Goal: Information Seeking & Learning: Learn about a topic

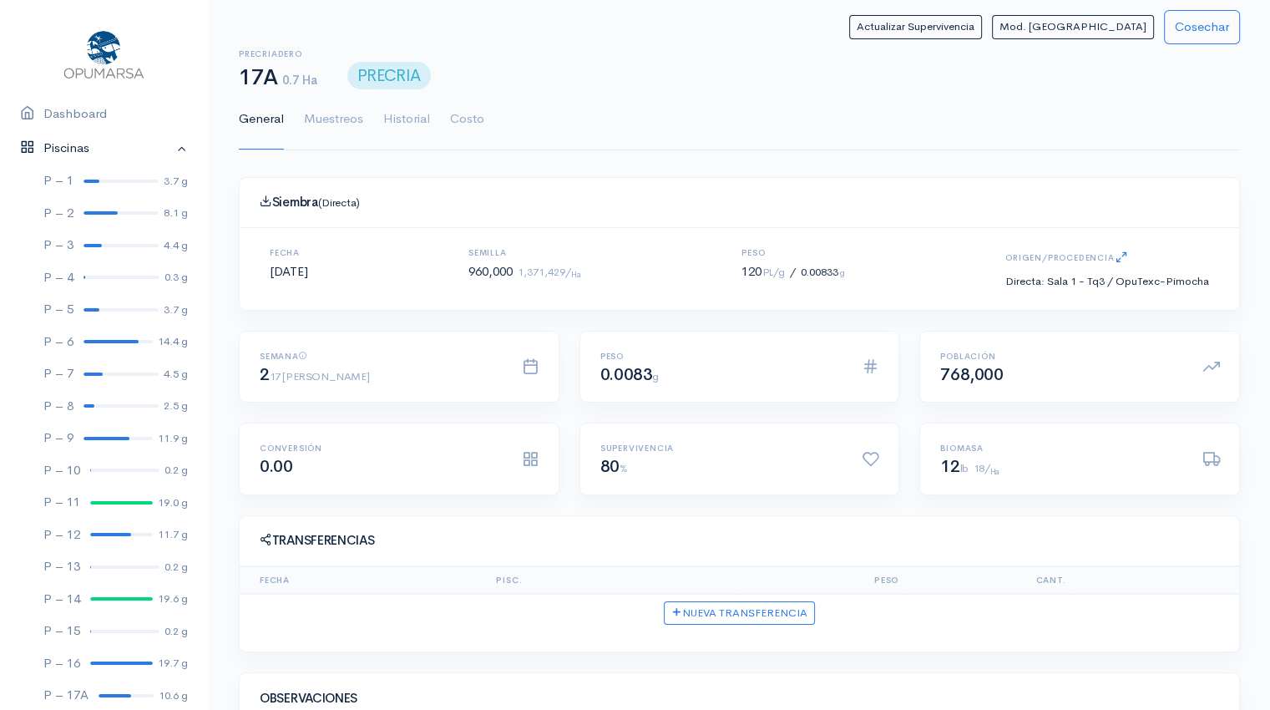
click at [167, 148] on link "Piscinas" at bounding box center [104, 148] width 208 height 34
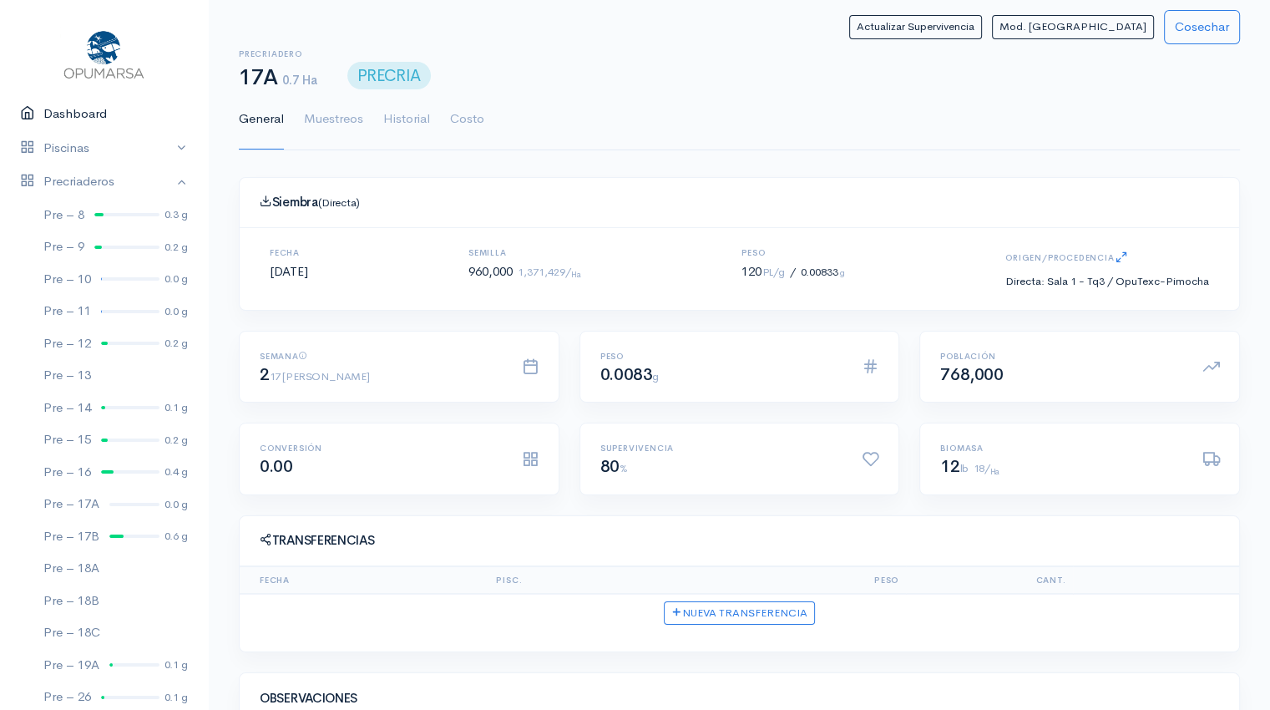
click at [86, 118] on link "Dashboard" at bounding box center [104, 114] width 208 height 34
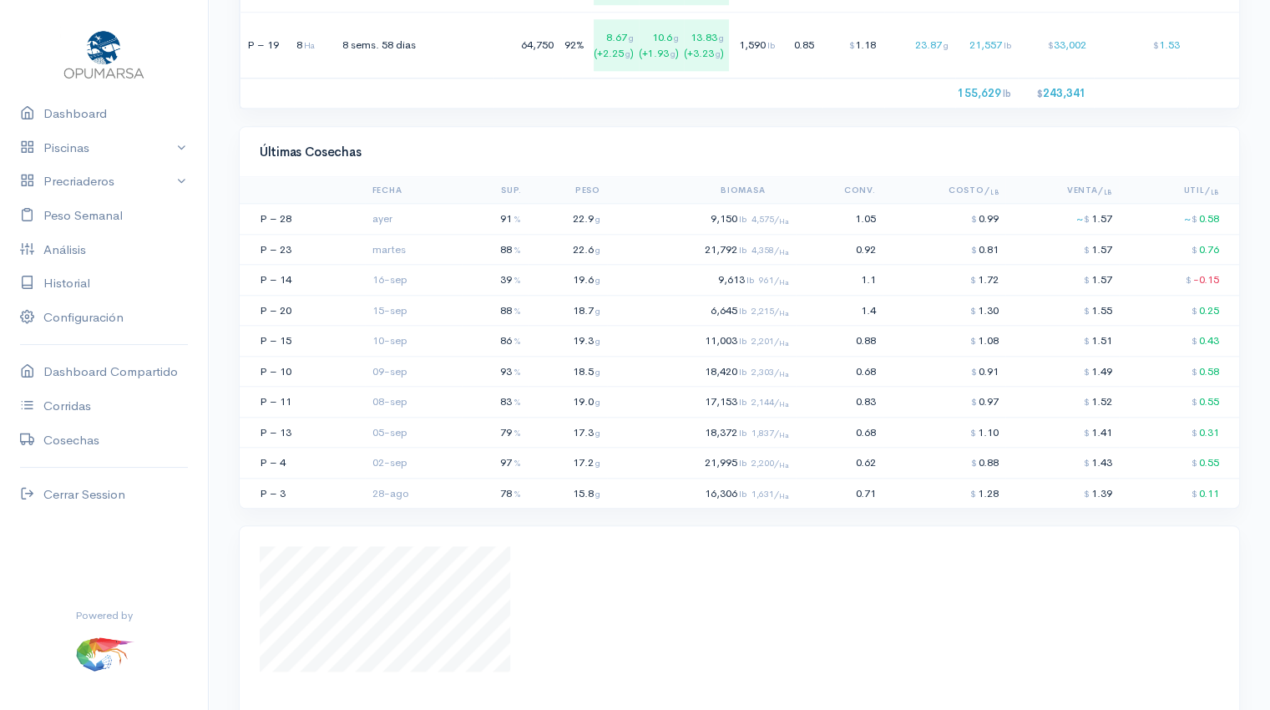
scroll to position [1713, 0]
click at [877, 261] on td "0.92" at bounding box center [839, 245] width 87 height 31
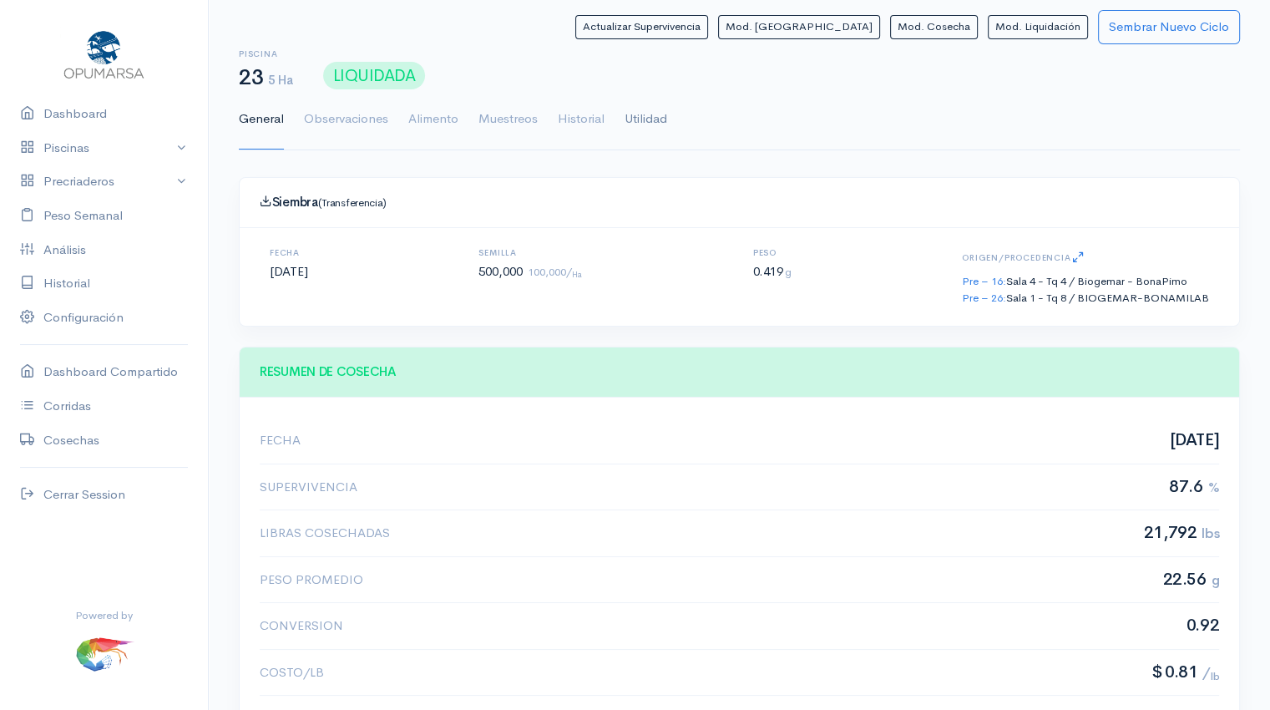
click at [645, 115] on link "Utilidad" at bounding box center [646, 119] width 43 height 60
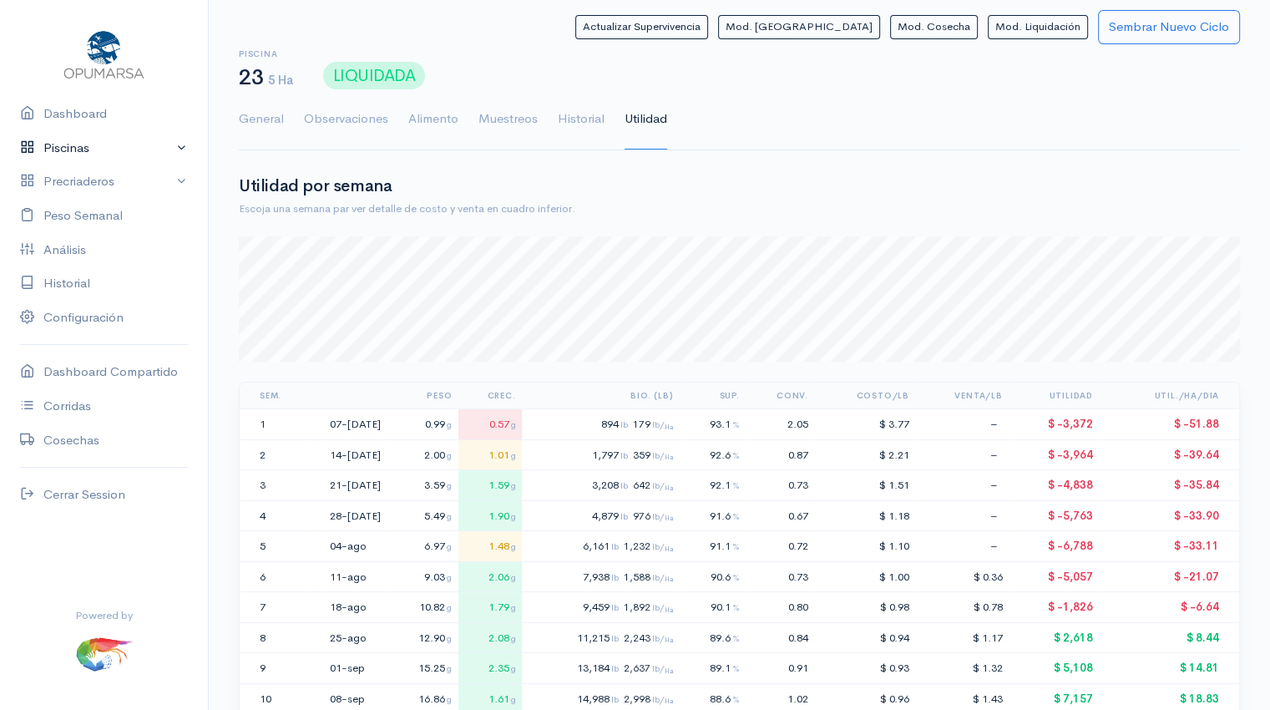
click at [117, 154] on link "Piscinas" at bounding box center [104, 148] width 208 height 34
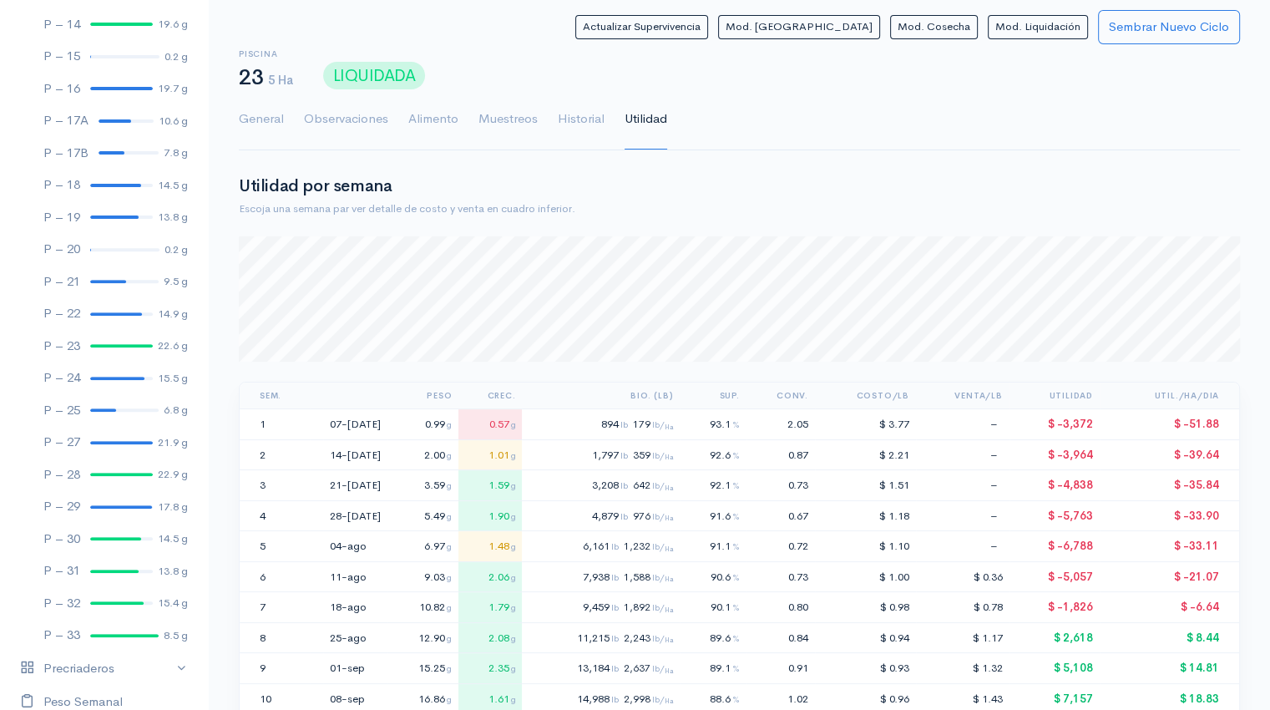
scroll to position [578, 0]
click at [101, 476] on link "P – 28 22.9 g" at bounding box center [104, 471] width 208 height 33
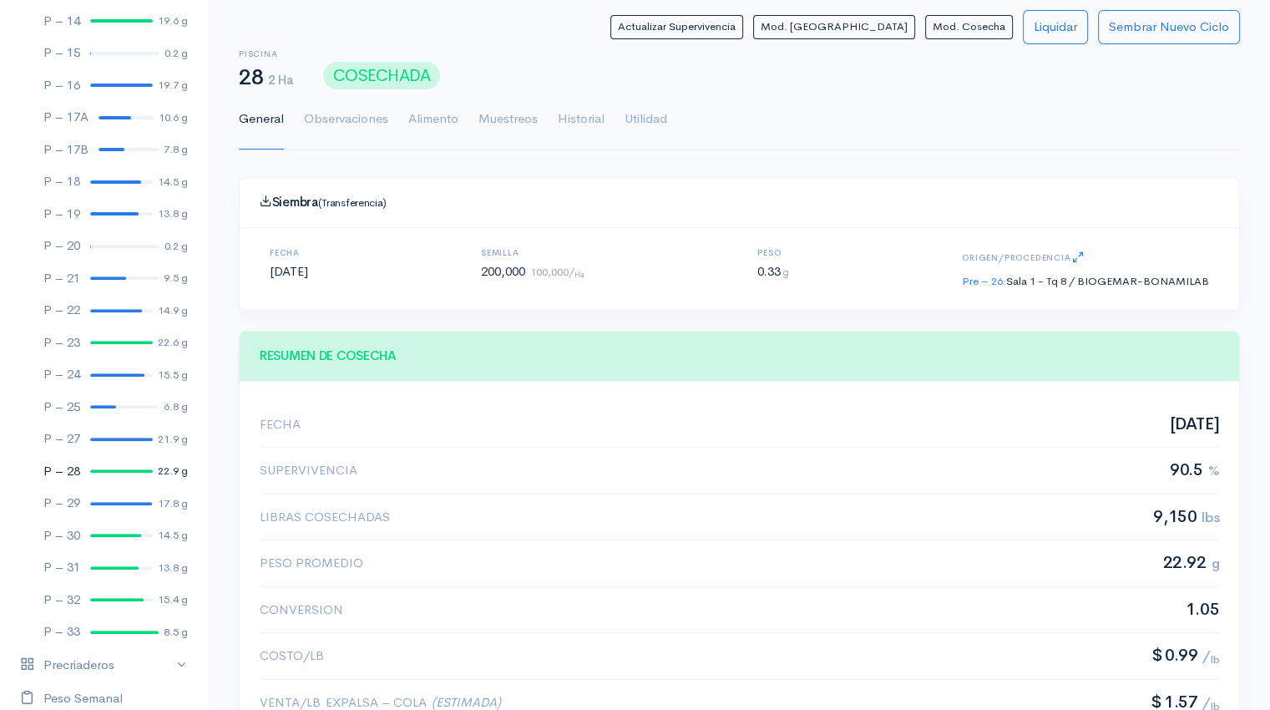
scroll to position [250, 958]
click at [631, 128] on link "Utilidad" at bounding box center [646, 119] width 43 height 60
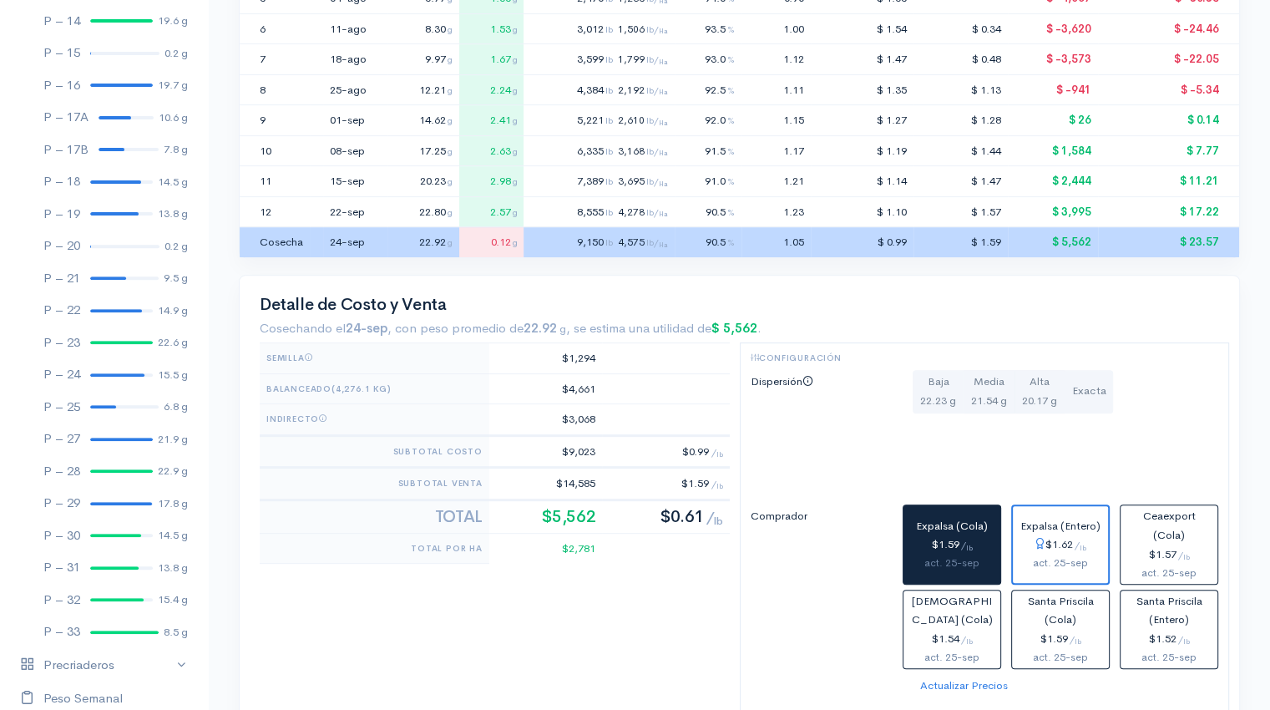
scroll to position [551, 0]
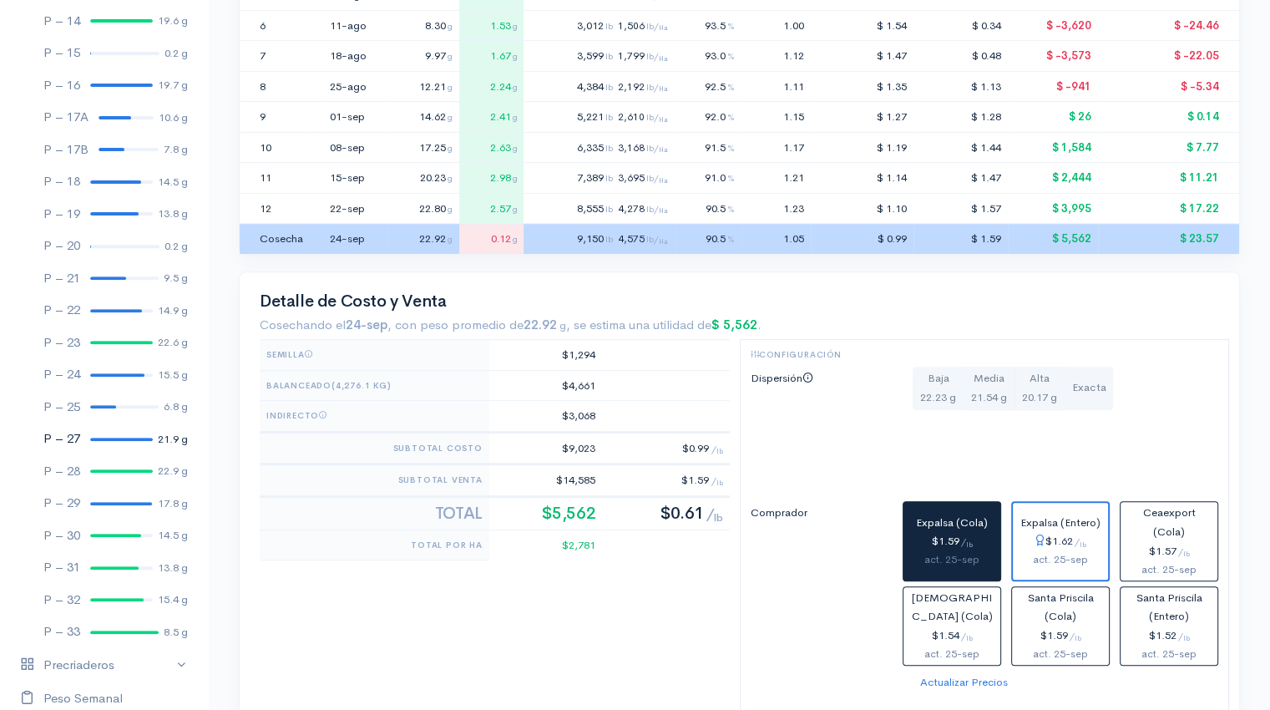
click at [106, 438] on div at bounding box center [121, 438] width 63 height 3
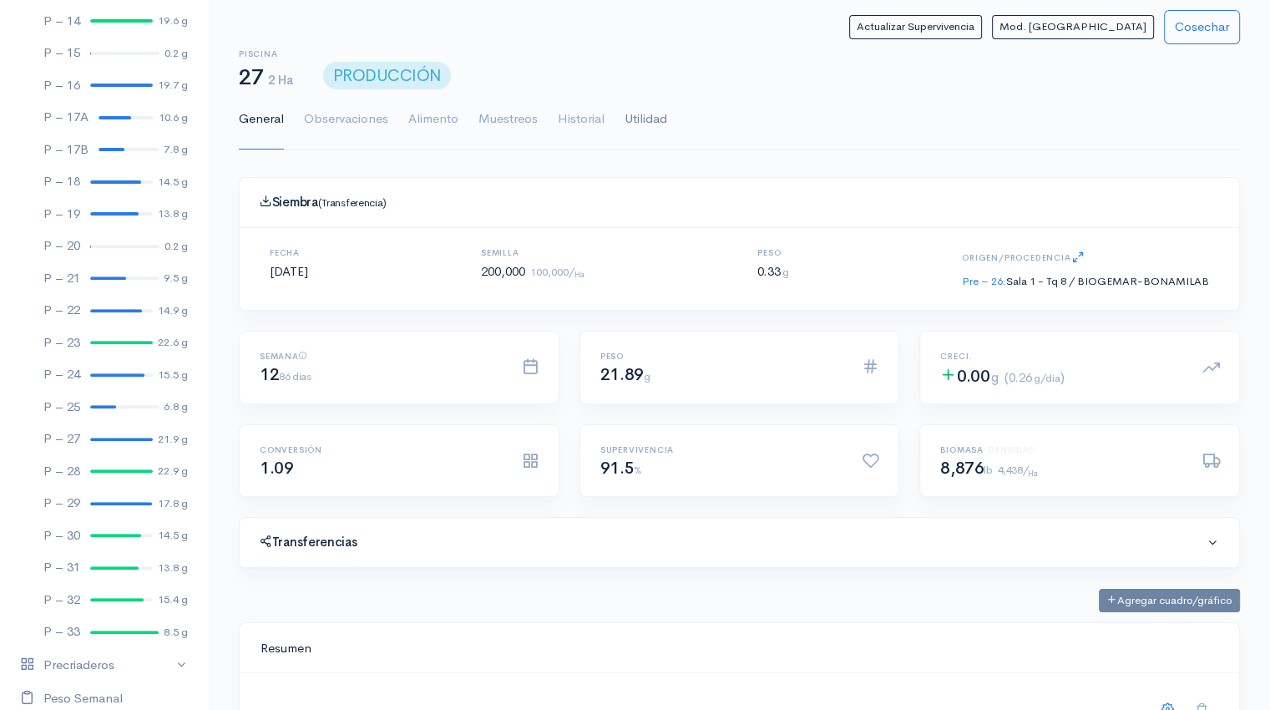
click at [655, 122] on link "Utilidad" at bounding box center [646, 119] width 43 height 60
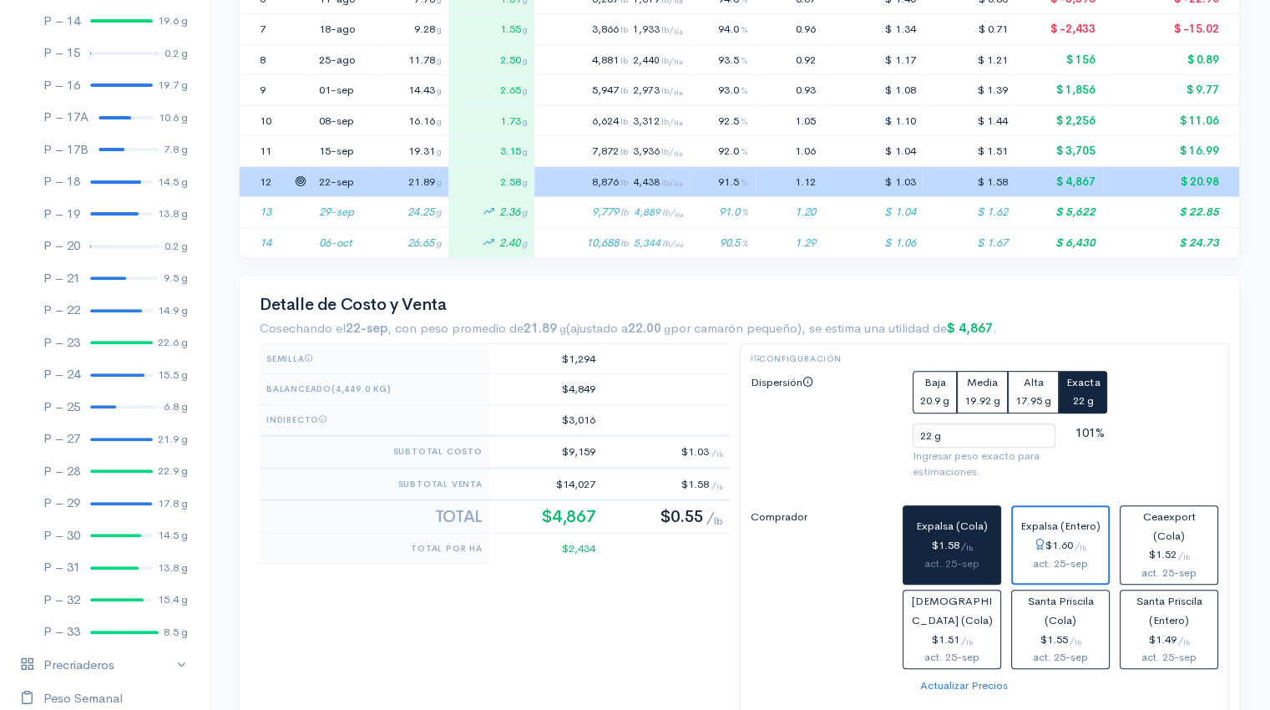
scroll to position [579, 0]
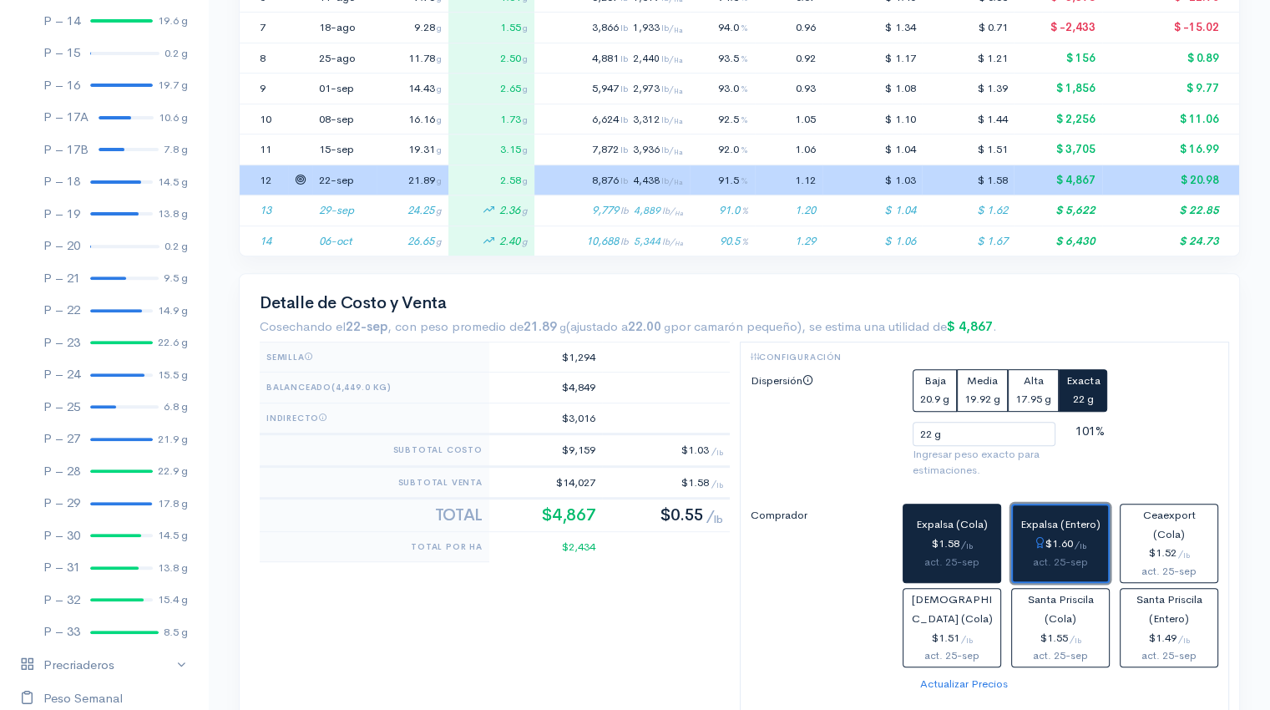
click at [1071, 556] on div "act. 25-sep" at bounding box center [1060, 563] width 82 height 18
click at [975, 539] on div "$1.58 / lb" at bounding box center [951, 543] width 83 height 19
click at [1061, 545] on div "$1.60 / lb" at bounding box center [1060, 543] width 82 height 19
click at [929, 571] on button "Expalsa (Cola) $1.58 / lb act. 25-sep" at bounding box center [952, 542] width 99 height 79
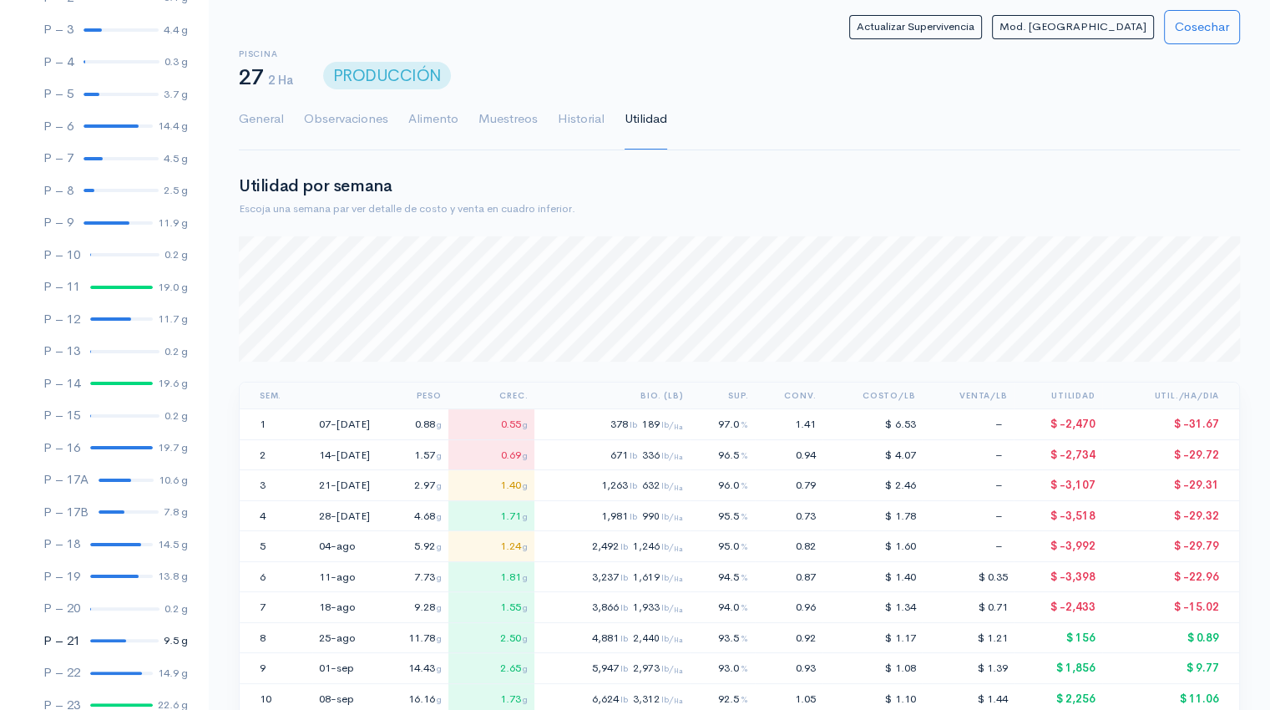
scroll to position [0, 0]
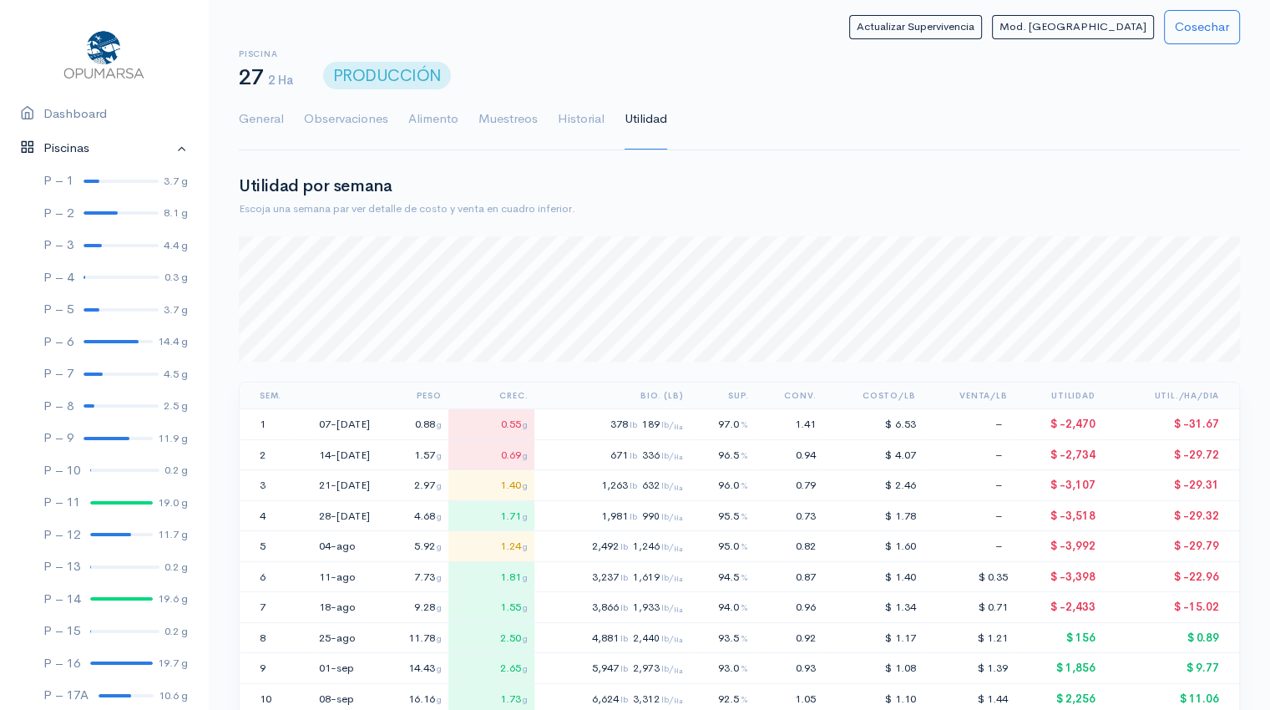
click at [169, 149] on link "Piscinas" at bounding box center [104, 148] width 208 height 34
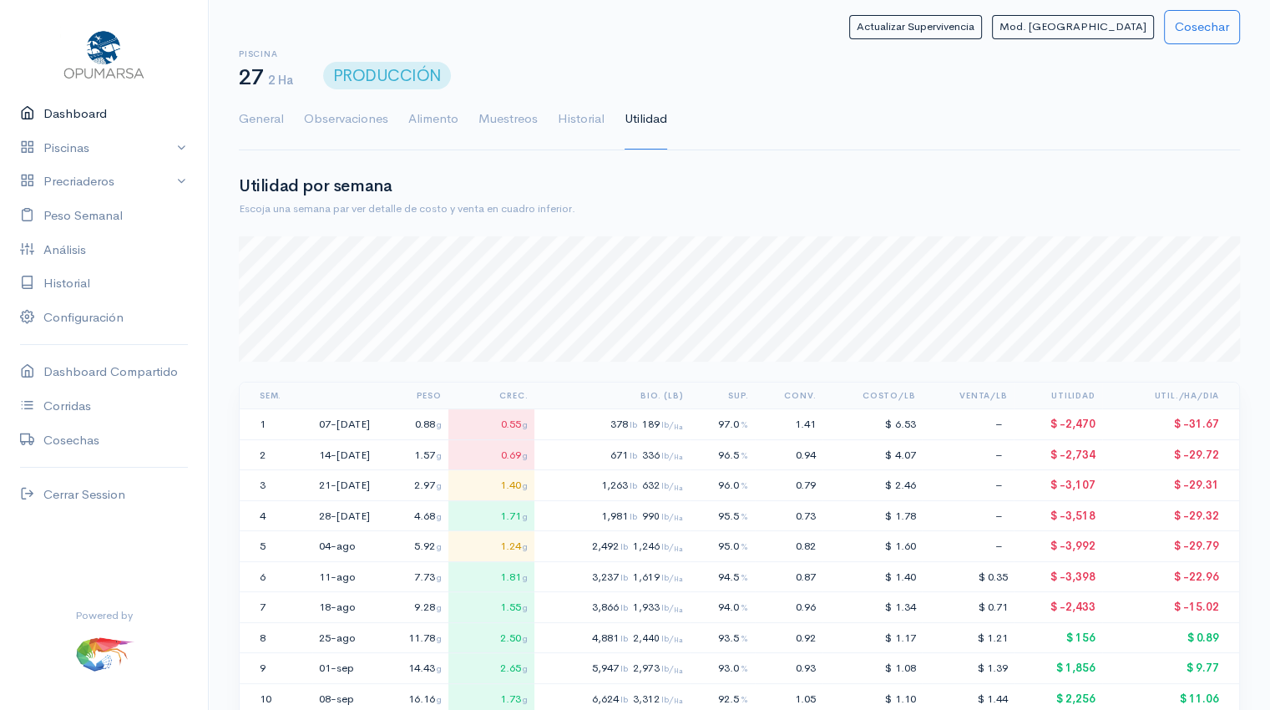
click at [80, 116] on link "Dashboard" at bounding box center [104, 114] width 208 height 34
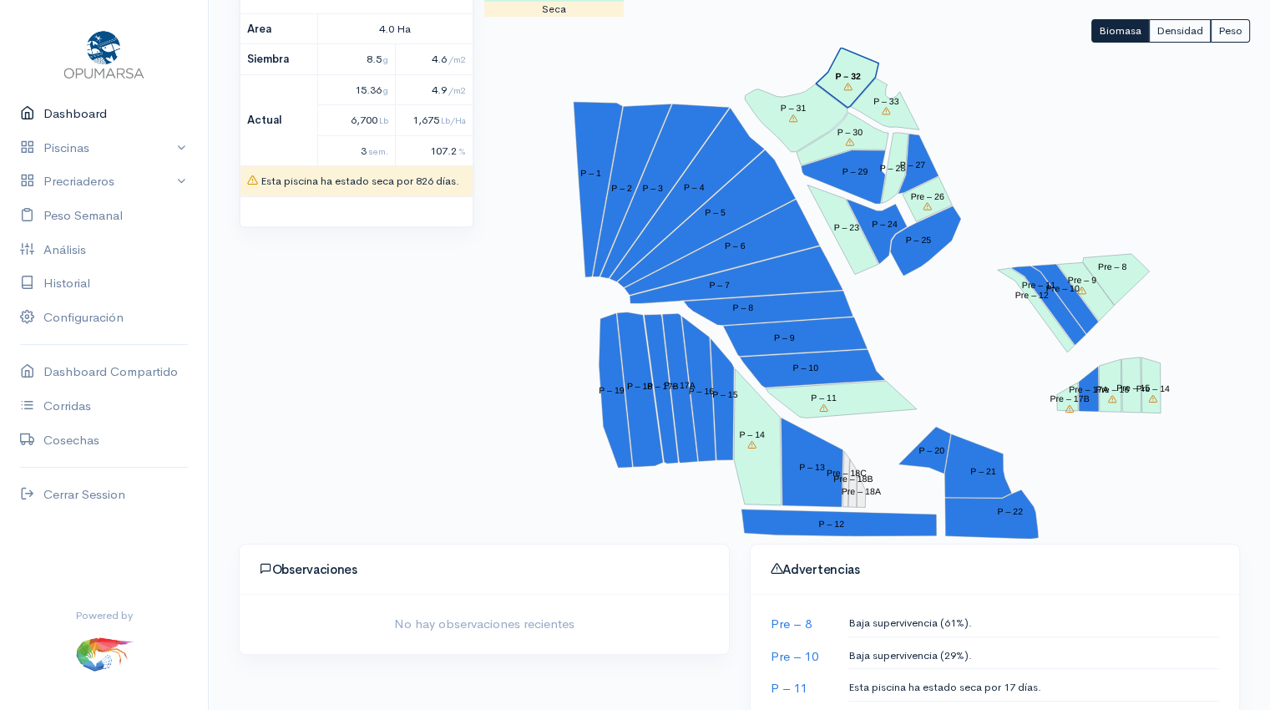
scroll to position [245, 0]
